Goal: Check status

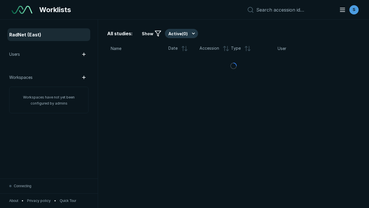
scroll to position [1576, 2404]
